Goal: Find contact information: Find contact information

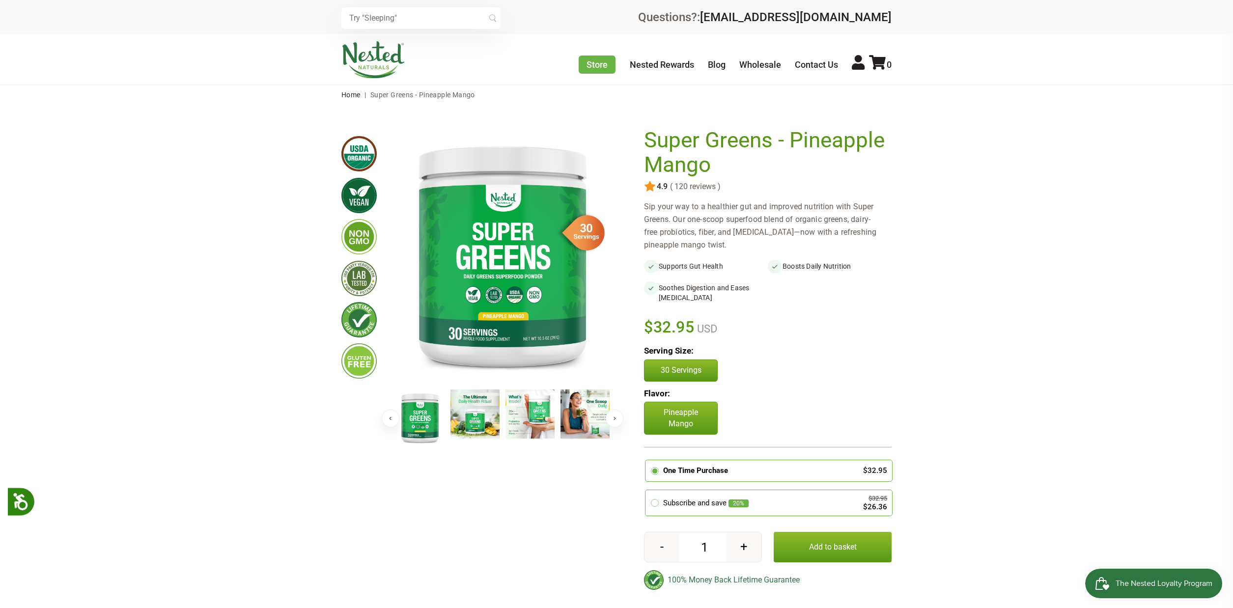
click at [368, 58] on img at bounding box center [373, 59] width 64 height 37
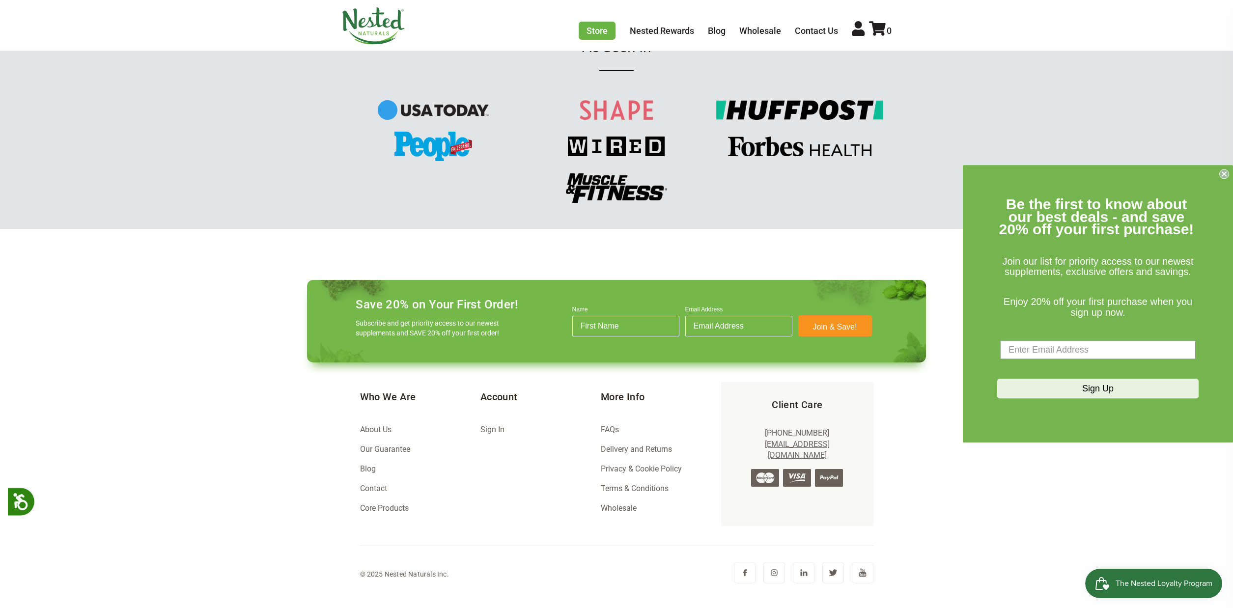
scroll to position [1269, 0]
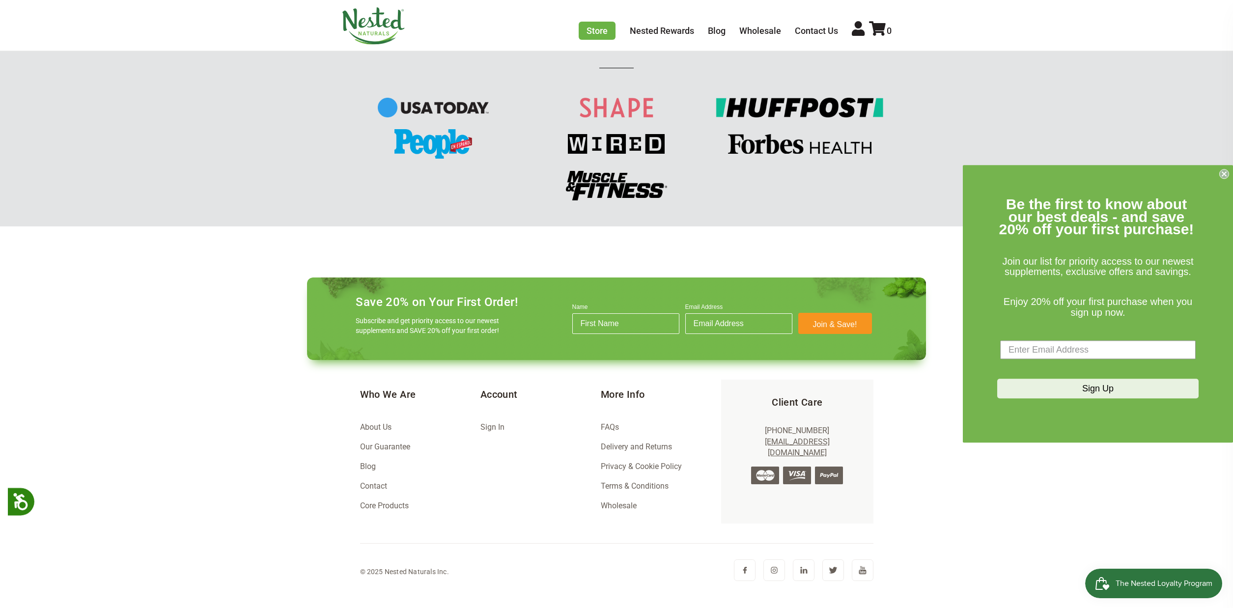
click at [388, 423] on link "About Us" at bounding box center [375, 426] width 31 height 9
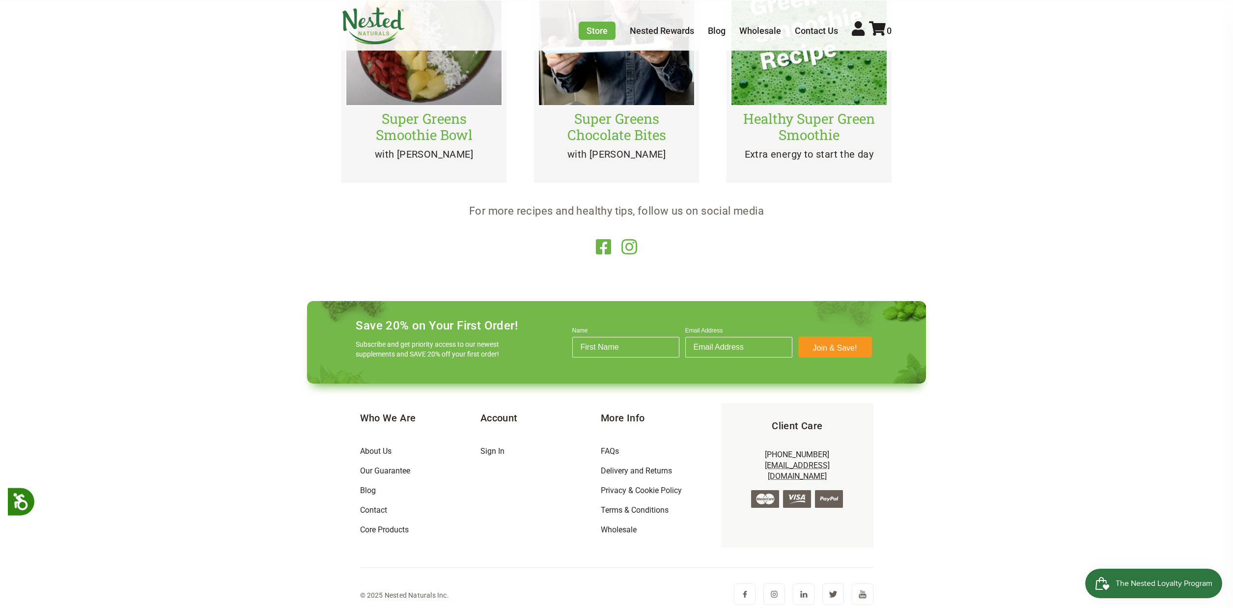
scroll to position [2300, 0]
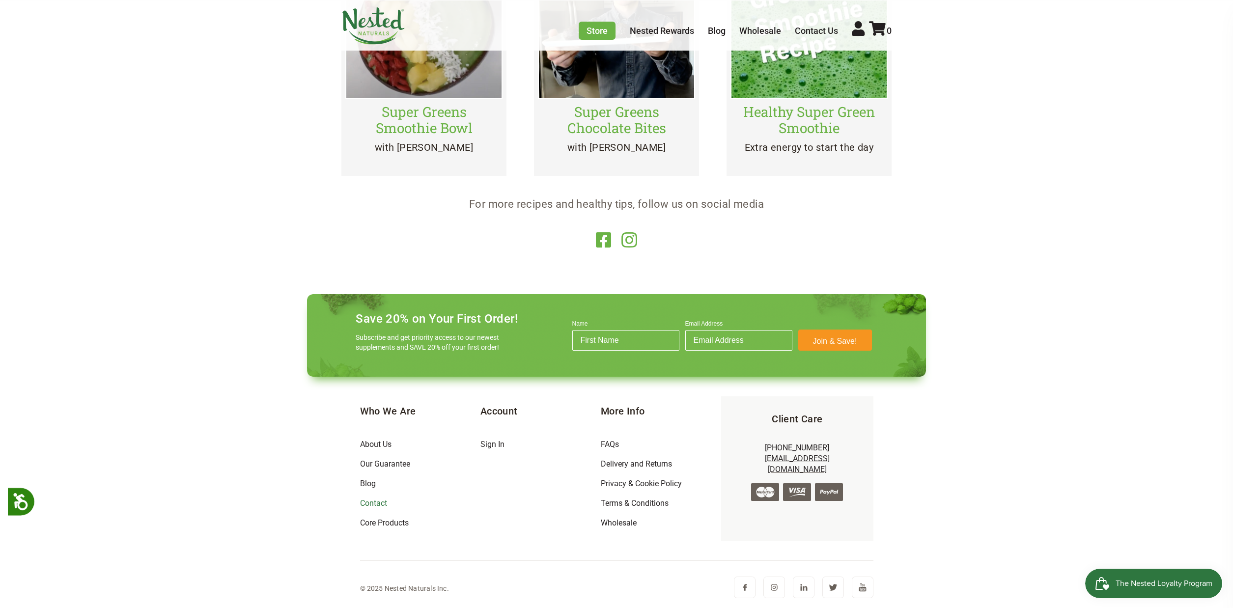
click at [382, 503] on link "Contact" at bounding box center [373, 503] width 27 height 9
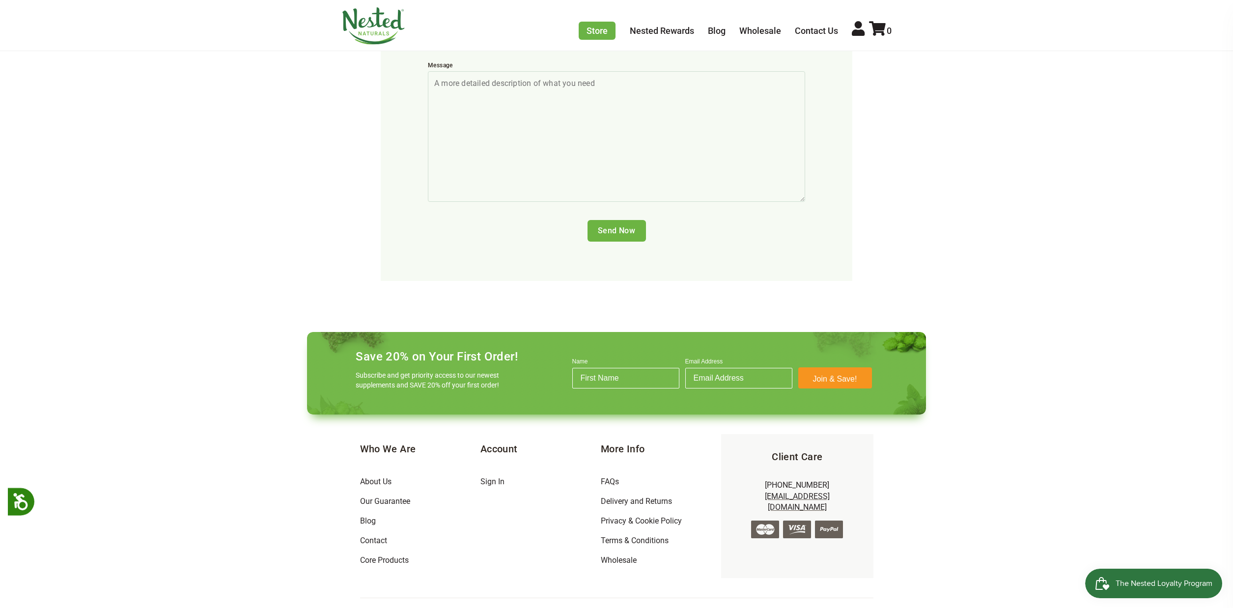
scroll to position [470, 0]
